Goal: Find specific page/section: Find specific page/section

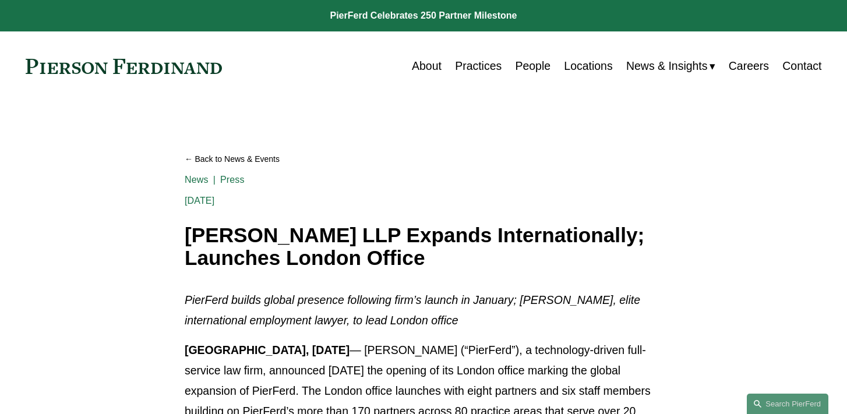
click at [518, 67] on link "People" at bounding box center [533, 66] width 36 height 23
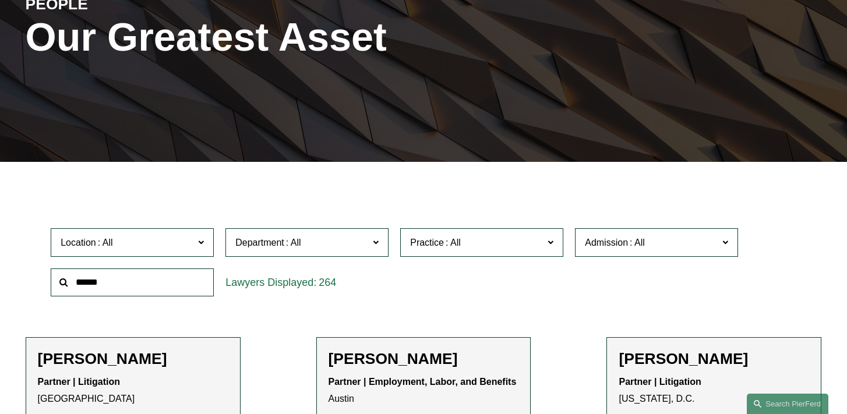
scroll to position [172, 0]
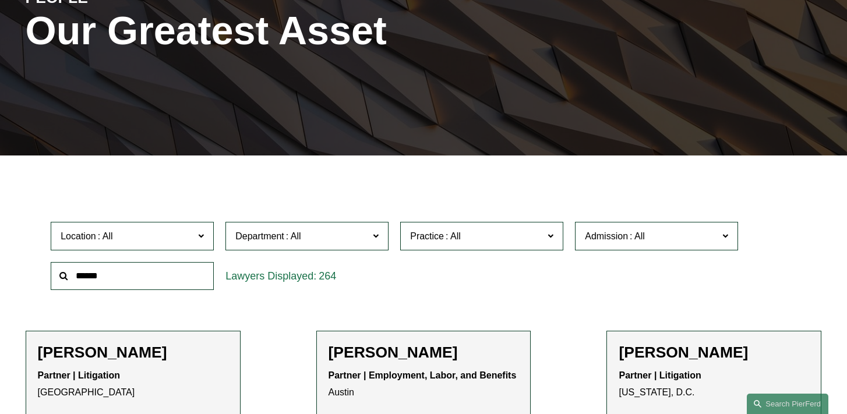
click at [204, 238] on label "Location" at bounding box center [132, 236] width 163 height 29
click at [0, 0] on link "[GEOGRAPHIC_DATA]" at bounding box center [0, 0] width 0 height 0
